Goal: Obtain resource: Download file/media

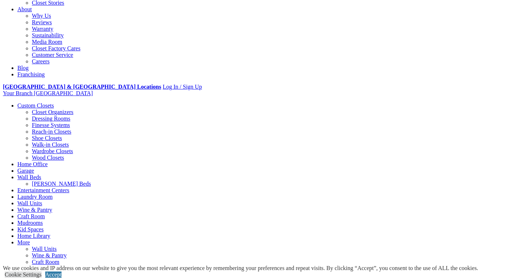
scroll to position [198, 0]
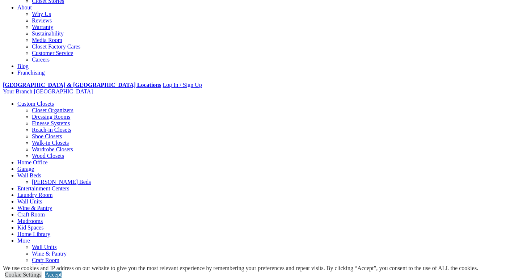
click at [42, 198] on link "Wall Units" at bounding box center [29, 201] width 25 height 6
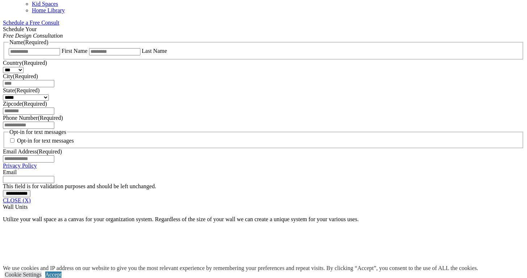
scroll to position [469, 0]
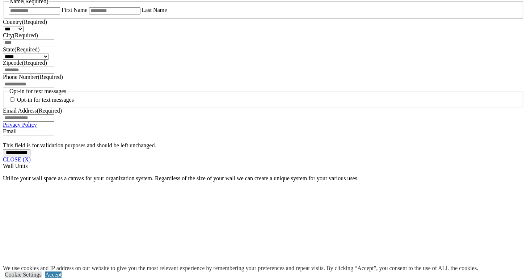
click at [31, 162] on link "CLOSE (X)" at bounding box center [17, 159] width 28 height 6
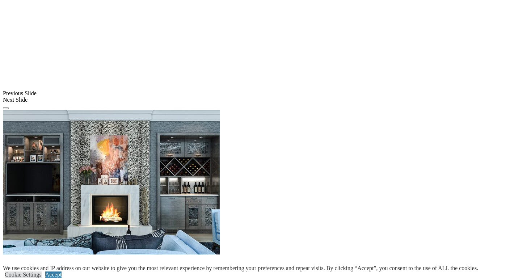
scroll to position [536, 0]
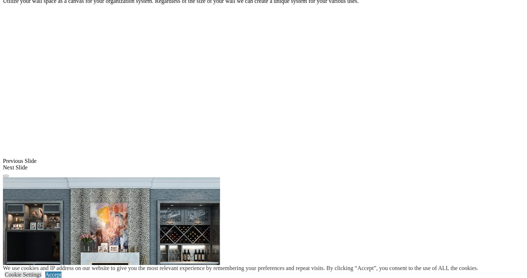
scroll to position [470, 0]
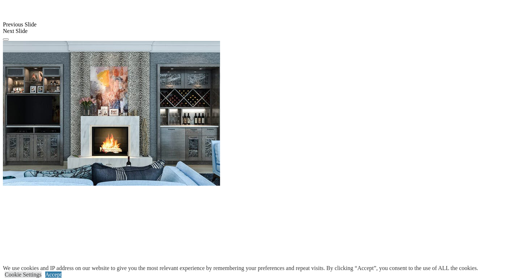
scroll to position [605, 0]
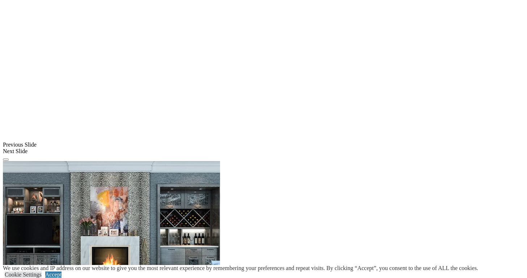
scroll to position [436, 0]
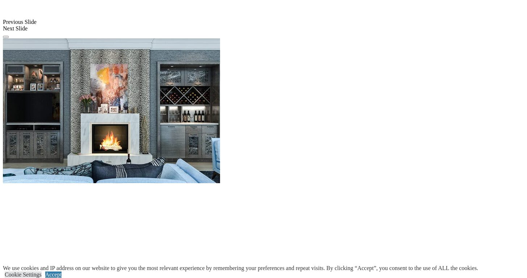
scroll to position [608, 0]
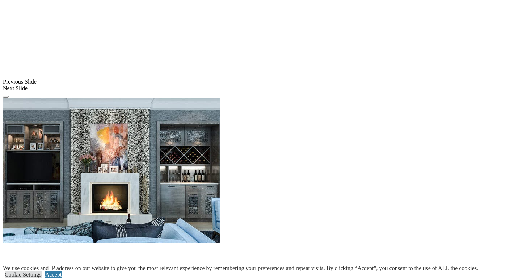
scroll to position [545, 0]
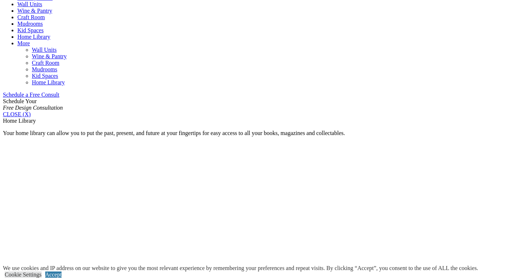
scroll to position [458, 0]
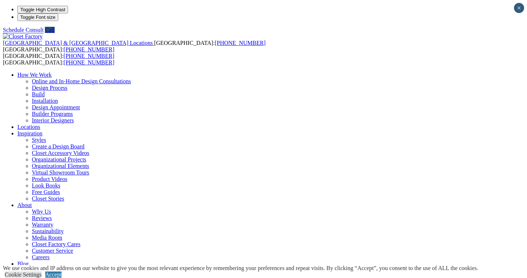
scroll to position [0, 0]
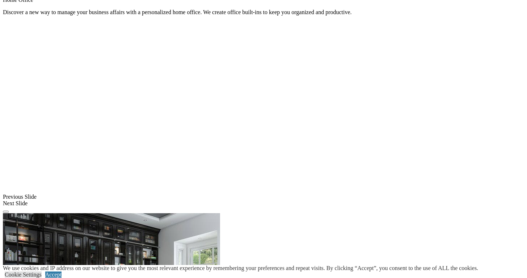
scroll to position [516, 0]
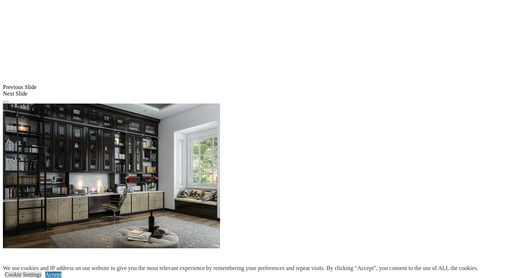
scroll to position [625, 0]
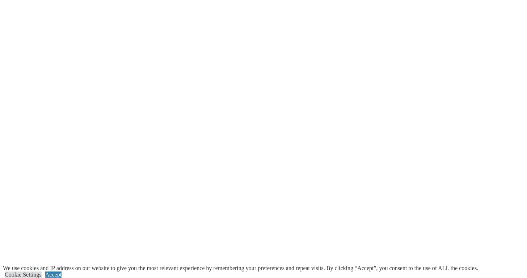
scroll to position [1435, 0]
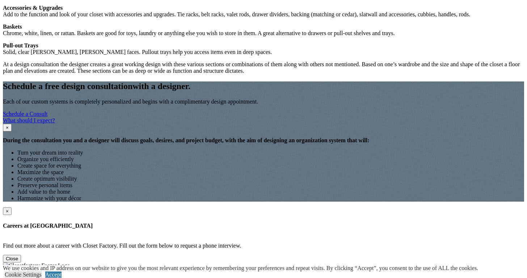
scroll to position [786, 0]
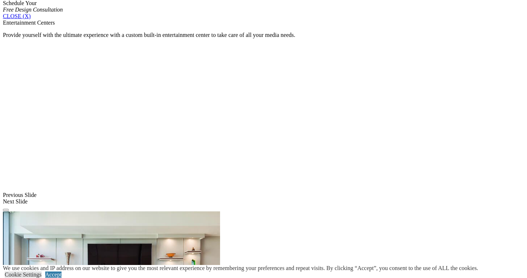
scroll to position [495, 0]
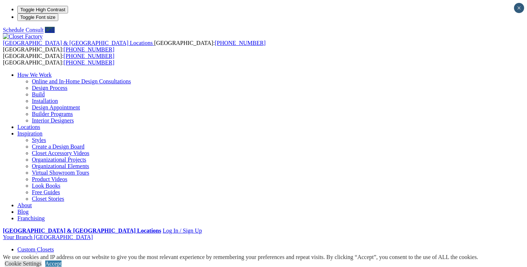
click at [84, 143] on link "Create a Design Board" at bounding box center [58, 146] width 52 height 6
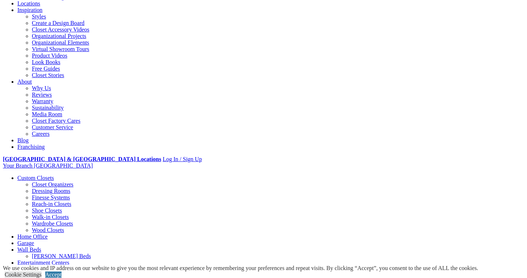
scroll to position [122, 0]
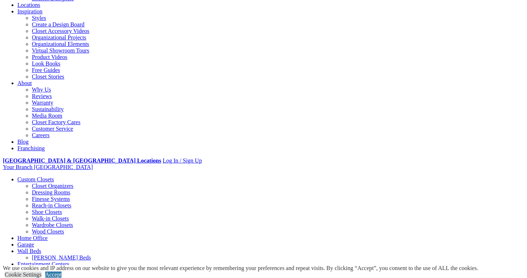
click at [60, 73] on link "Free Guides" at bounding box center [46, 70] width 28 height 6
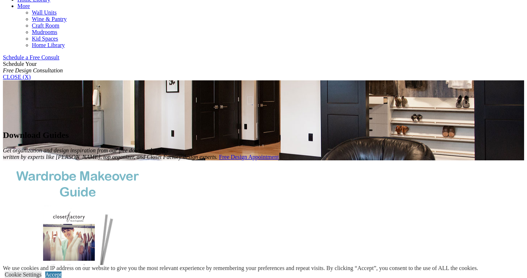
scroll to position [428, 0]
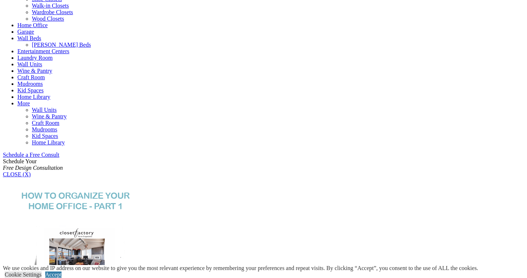
scroll to position [335, 0]
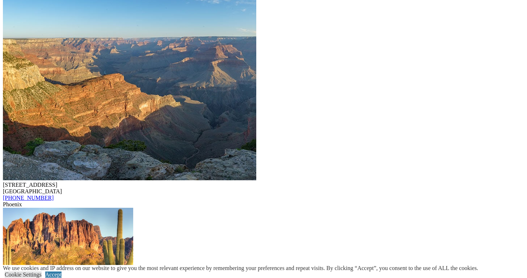
scroll to position [844, 0]
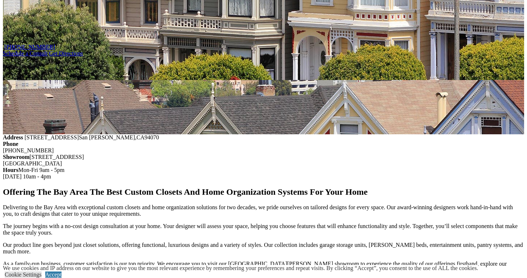
scroll to position [651, 0]
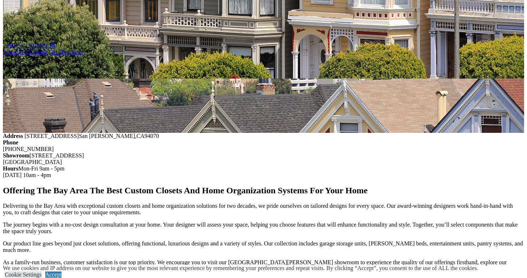
type input "********"
